Goal: Information Seeking & Learning: Check status

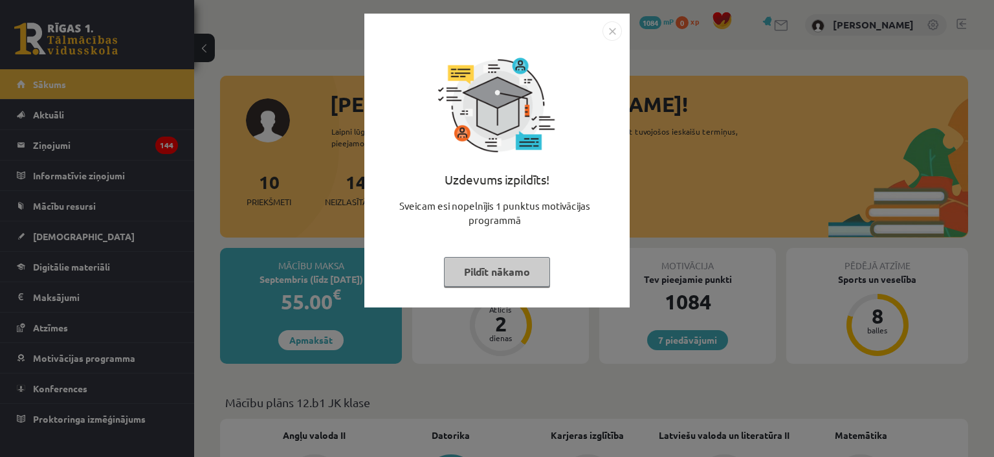
click at [622, 37] on img "Close" at bounding box center [611, 30] width 19 height 19
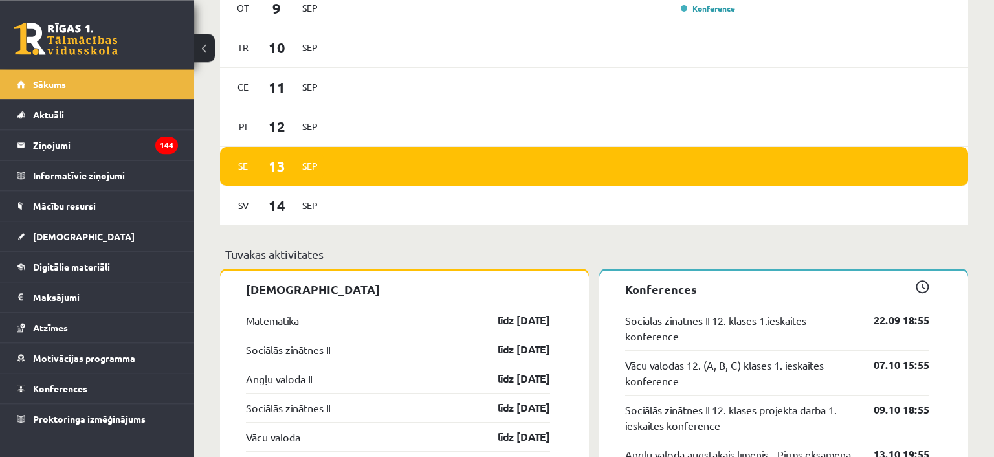
scroll to position [856, 0]
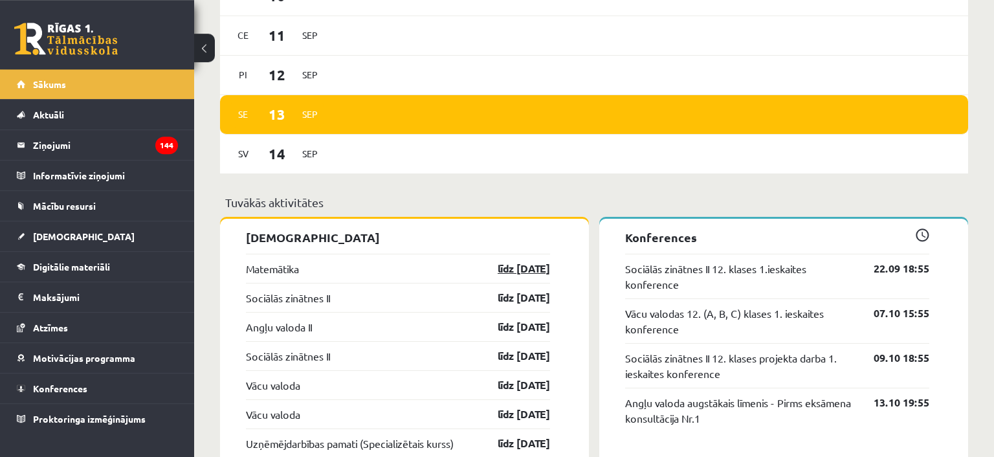
click at [534, 269] on link "līdz 15.09.25" at bounding box center [512, 269] width 75 height 16
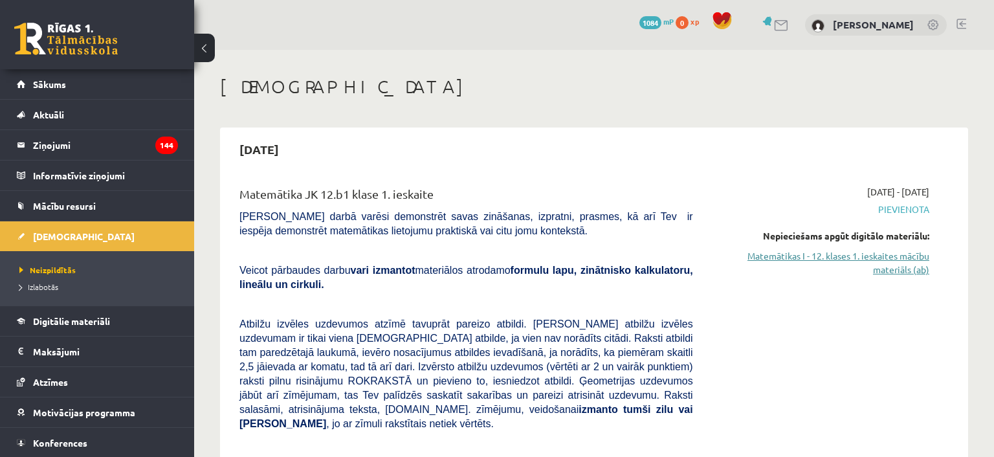
click at [886, 252] on link "Matemātikas I - 12. klases 1. ieskaites mācību materiāls (ab)" at bounding box center [820, 262] width 217 height 27
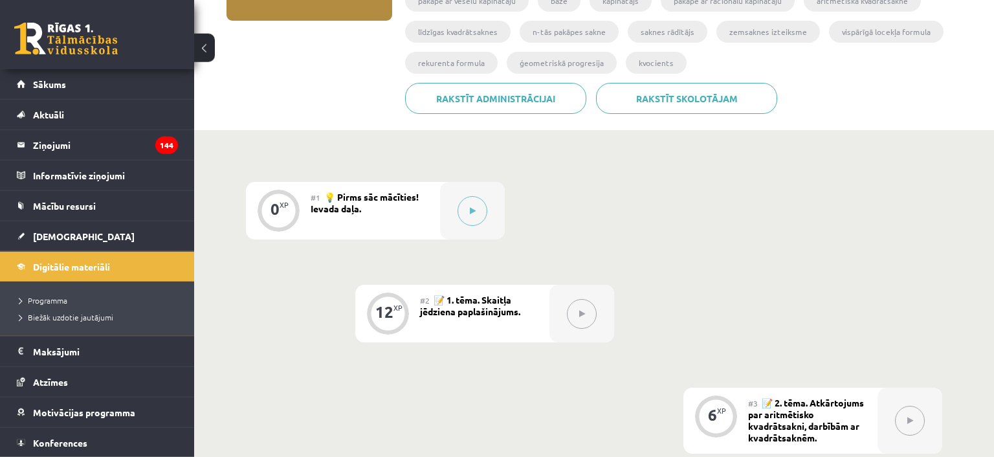
scroll to position [252, 0]
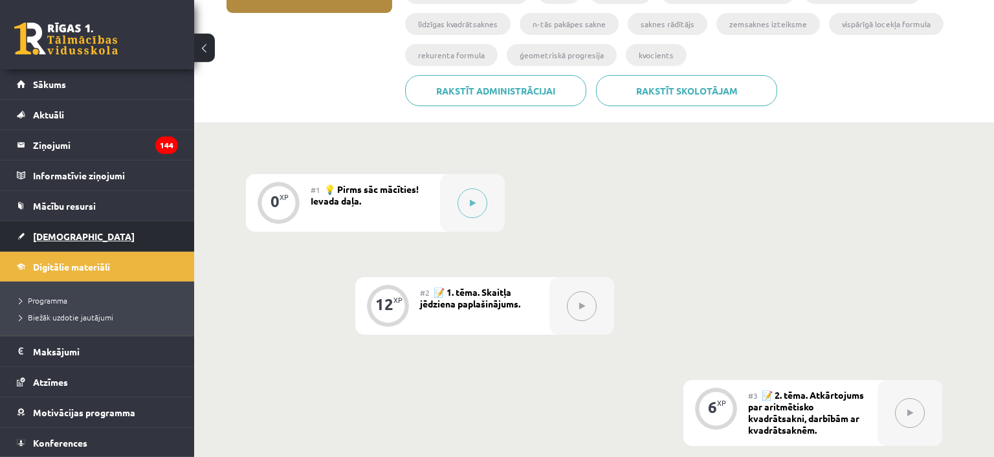
click at [61, 244] on link "[DEMOGRAPHIC_DATA]" at bounding box center [97, 236] width 161 height 30
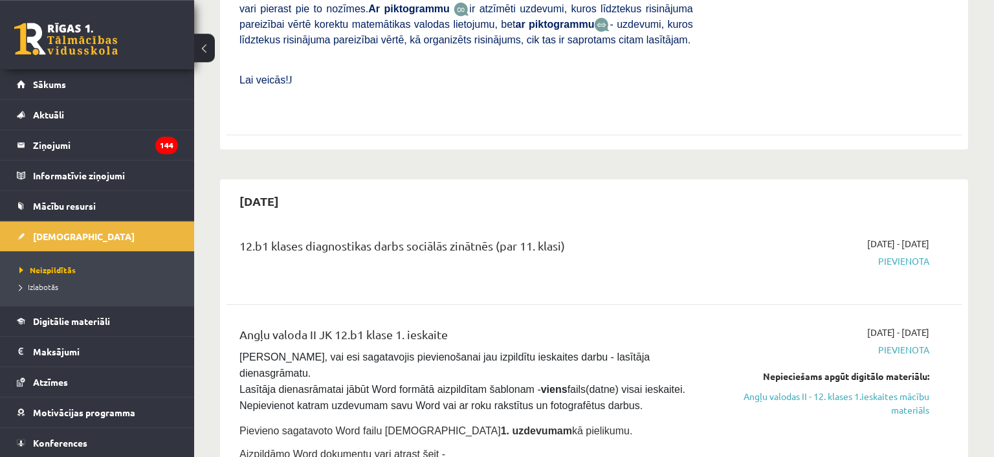
scroll to position [528, 0]
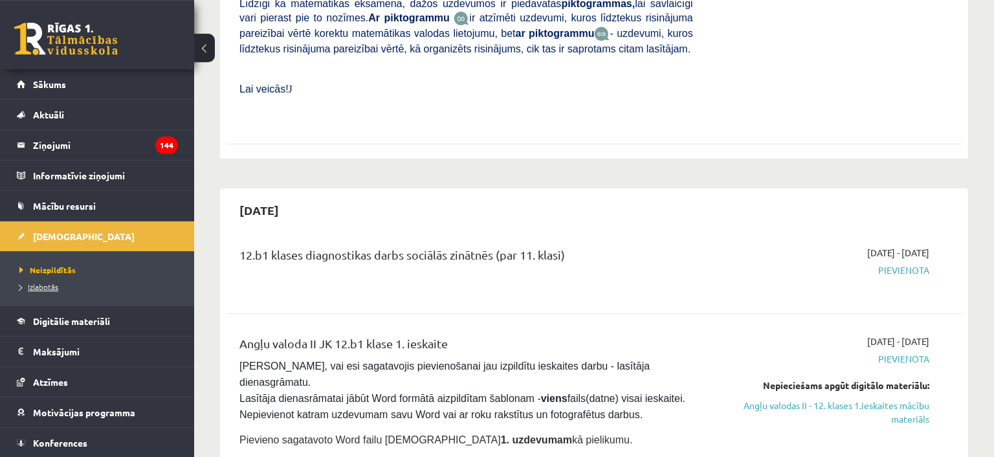
click at [48, 288] on span "Izlabotās" at bounding box center [38, 286] width 39 height 10
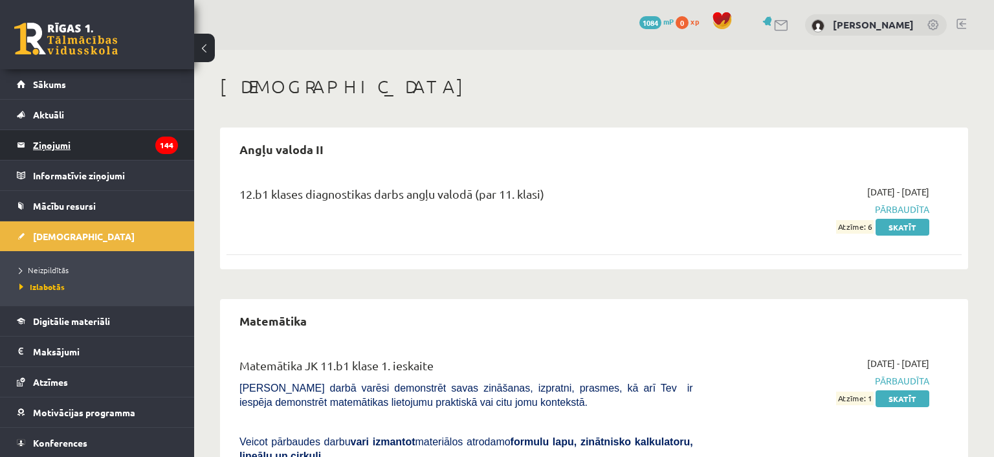
click at [100, 148] on legend "Ziņojumi 144" at bounding box center [105, 145] width 145 height 30
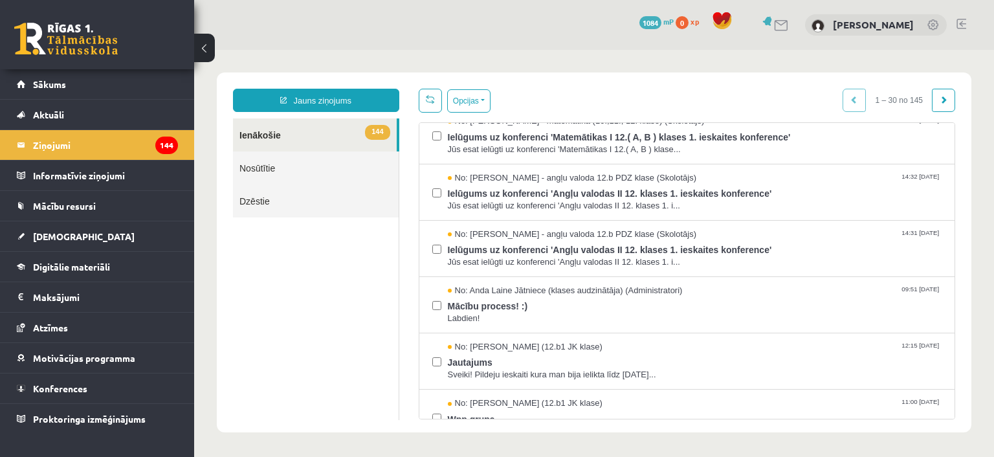
scroll to position [191, 0]
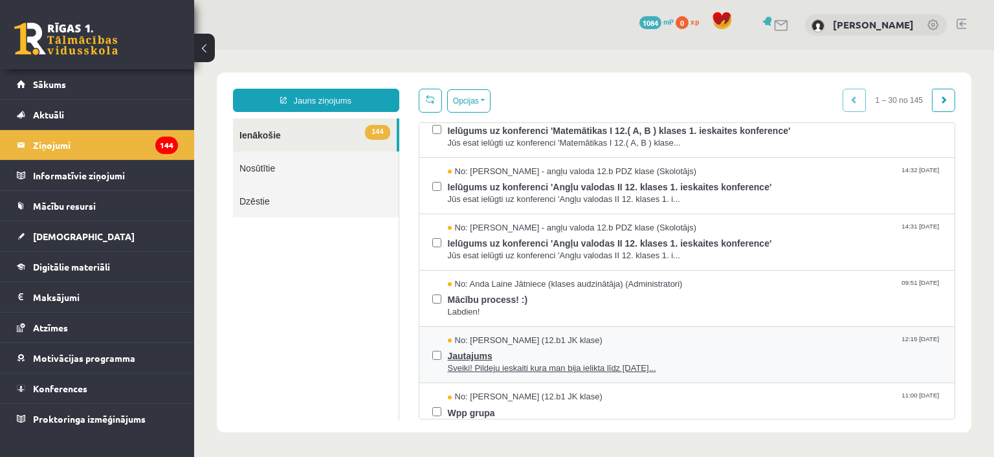
click at [689, 362] on span "Sveiki! Pildeju ieskaiti kura man bija ielikta līdz 15.09.25..." at bounding box center [695, 368] width 494 height 12
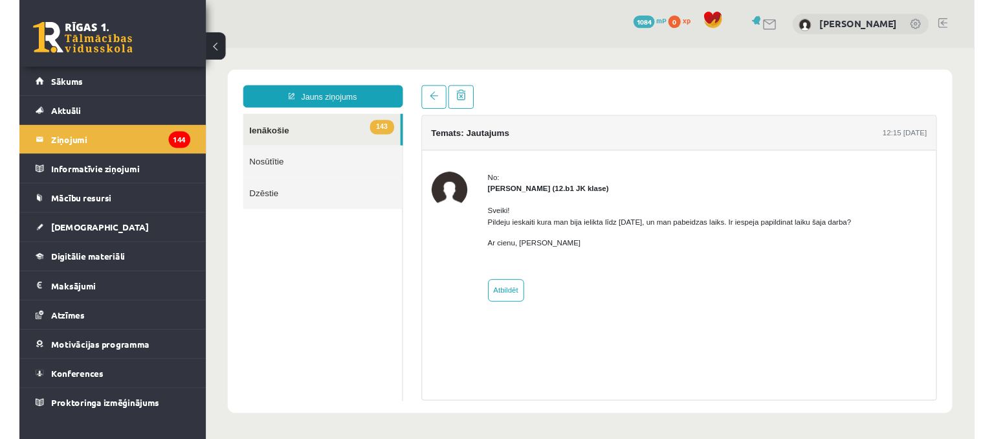
scroll to position [0, 0]
